Goal: Transaction & Acquisition: Download file/media

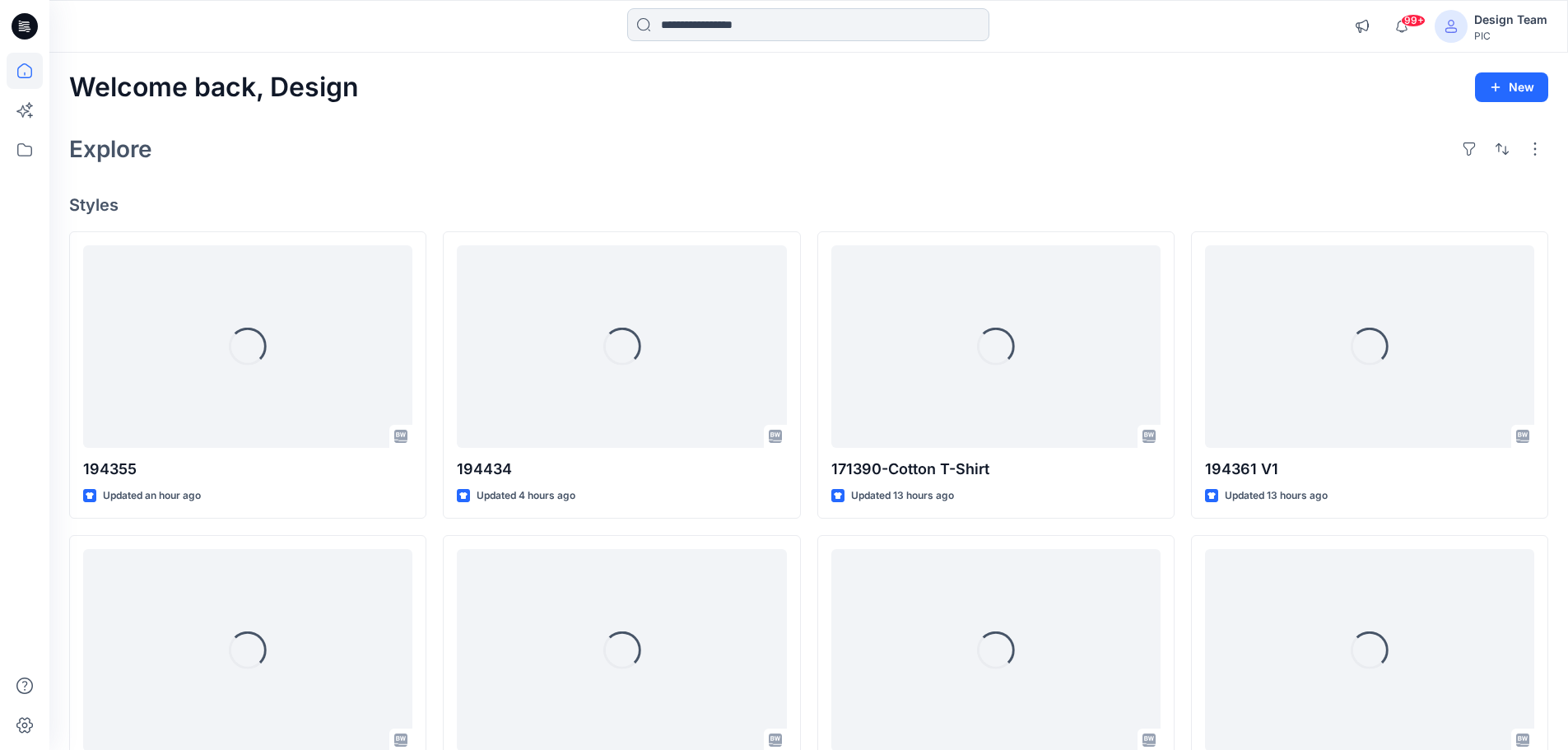
click at [722, 30] on input at bounding box center [808, 25] width 362 height 33
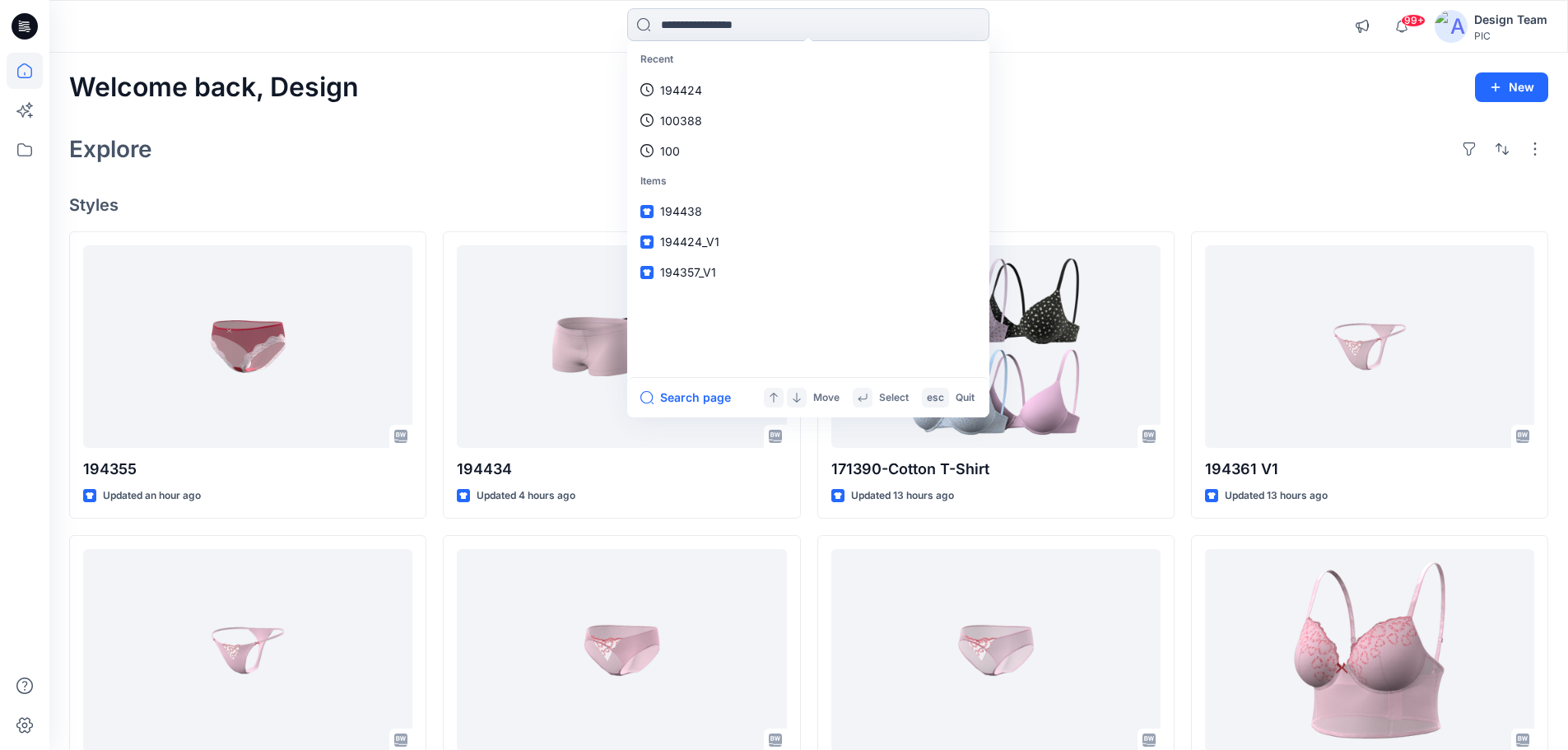
click at [702, 35] on input at bounding box center [808, 25] width 362 height 33
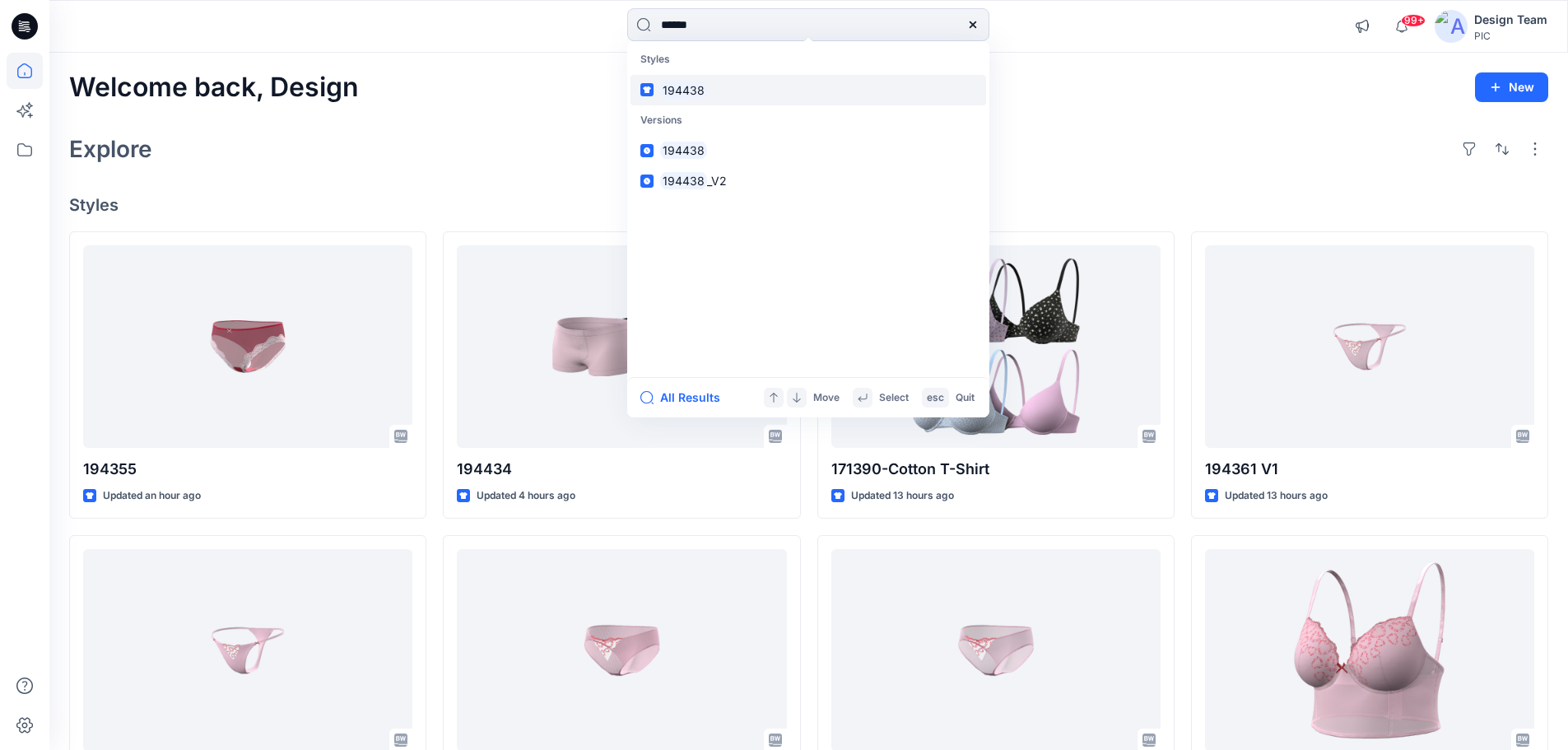
type input "******"
click at [727, 86] on link "194438" at bounding box center [808, 90] width 356 height 31
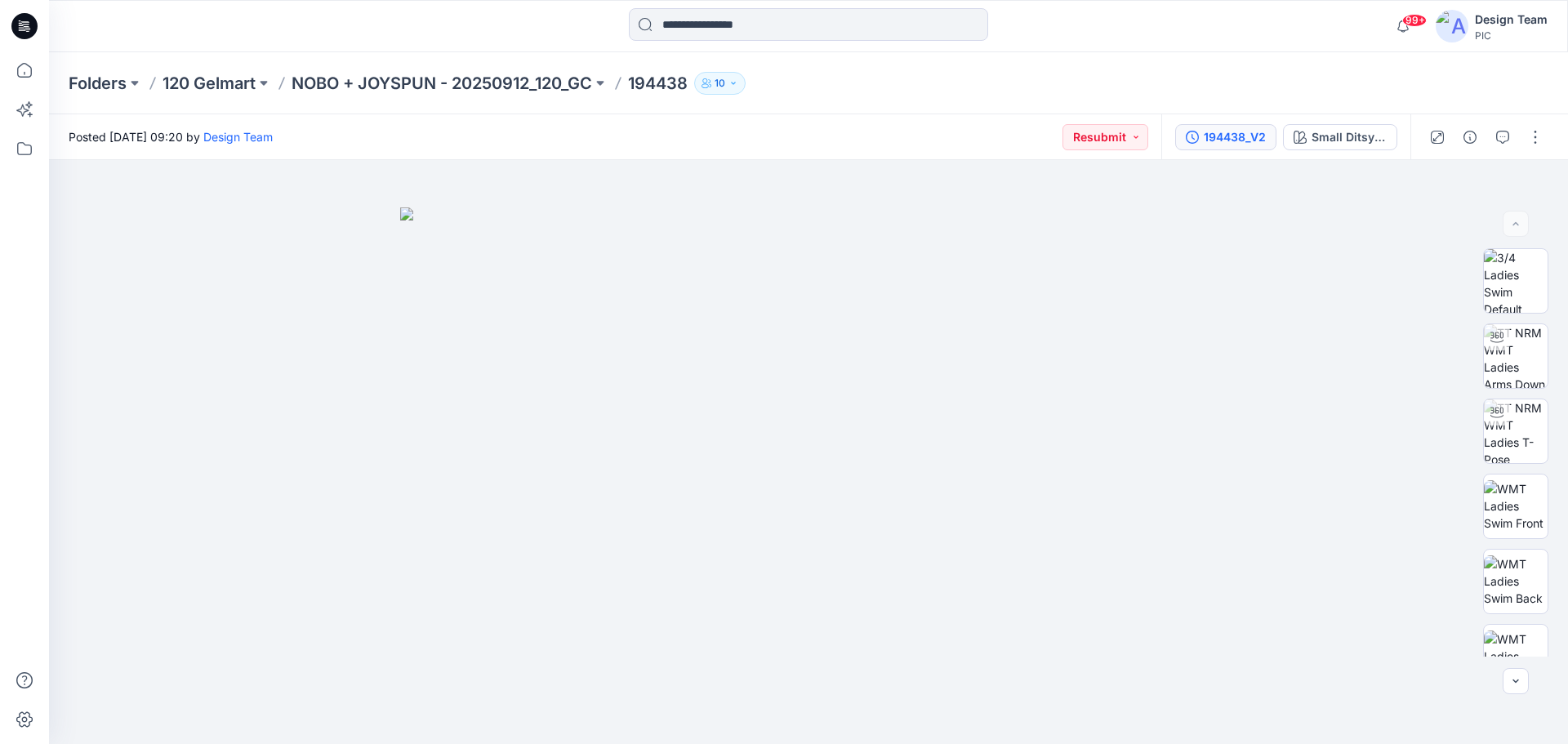
click at [1235, 147] on button "194438_V2" at bounding box center [1226, 138] width 102 height 26
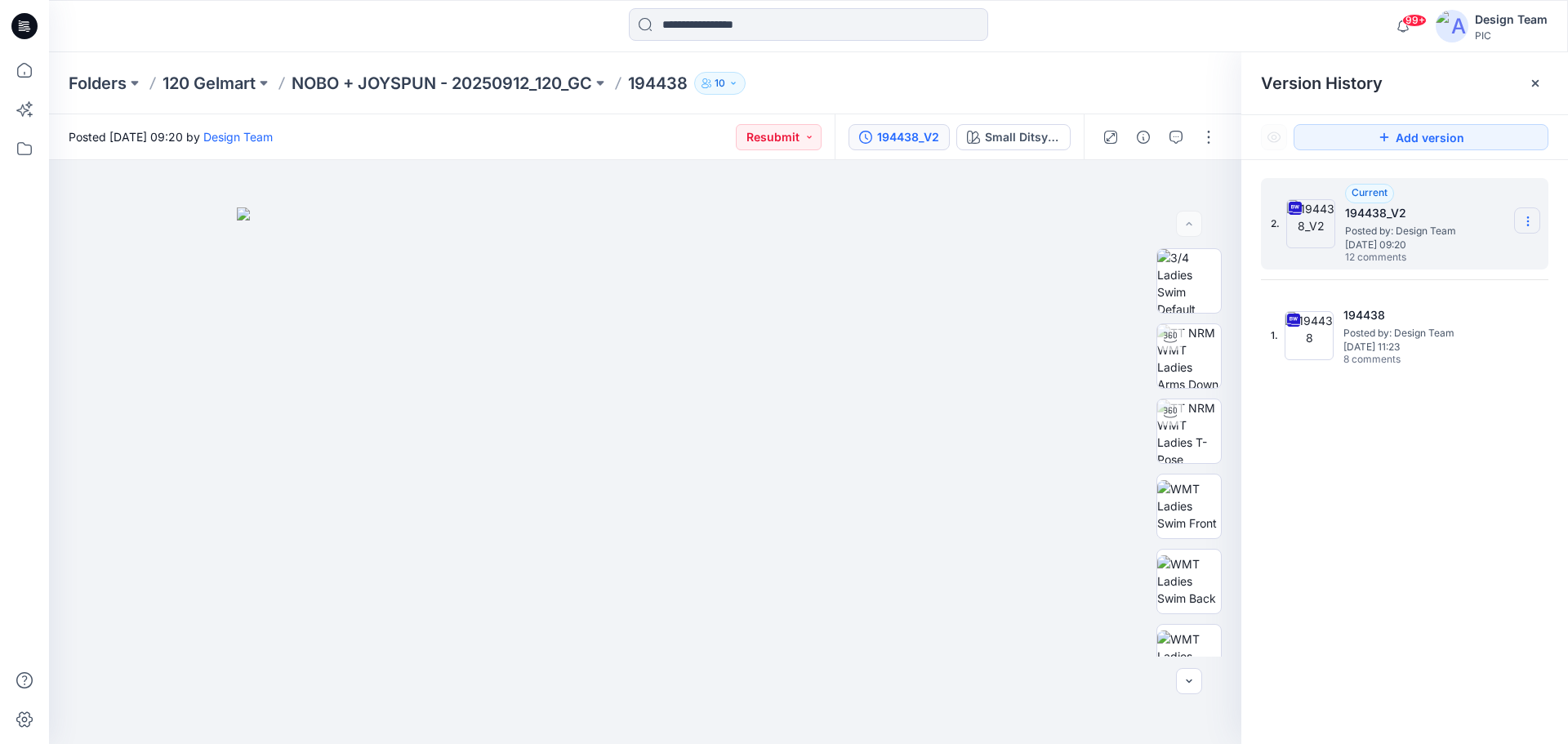
click at [1531, 218] on icon at bounding box center [1528, 221] width 13 height 13
click at [1446, 252] on span "Download Source BW File" at bounding box center [1445, 253] width 137 height 20
